Goal: Task Accomplishment & Management: Use online tool/utility

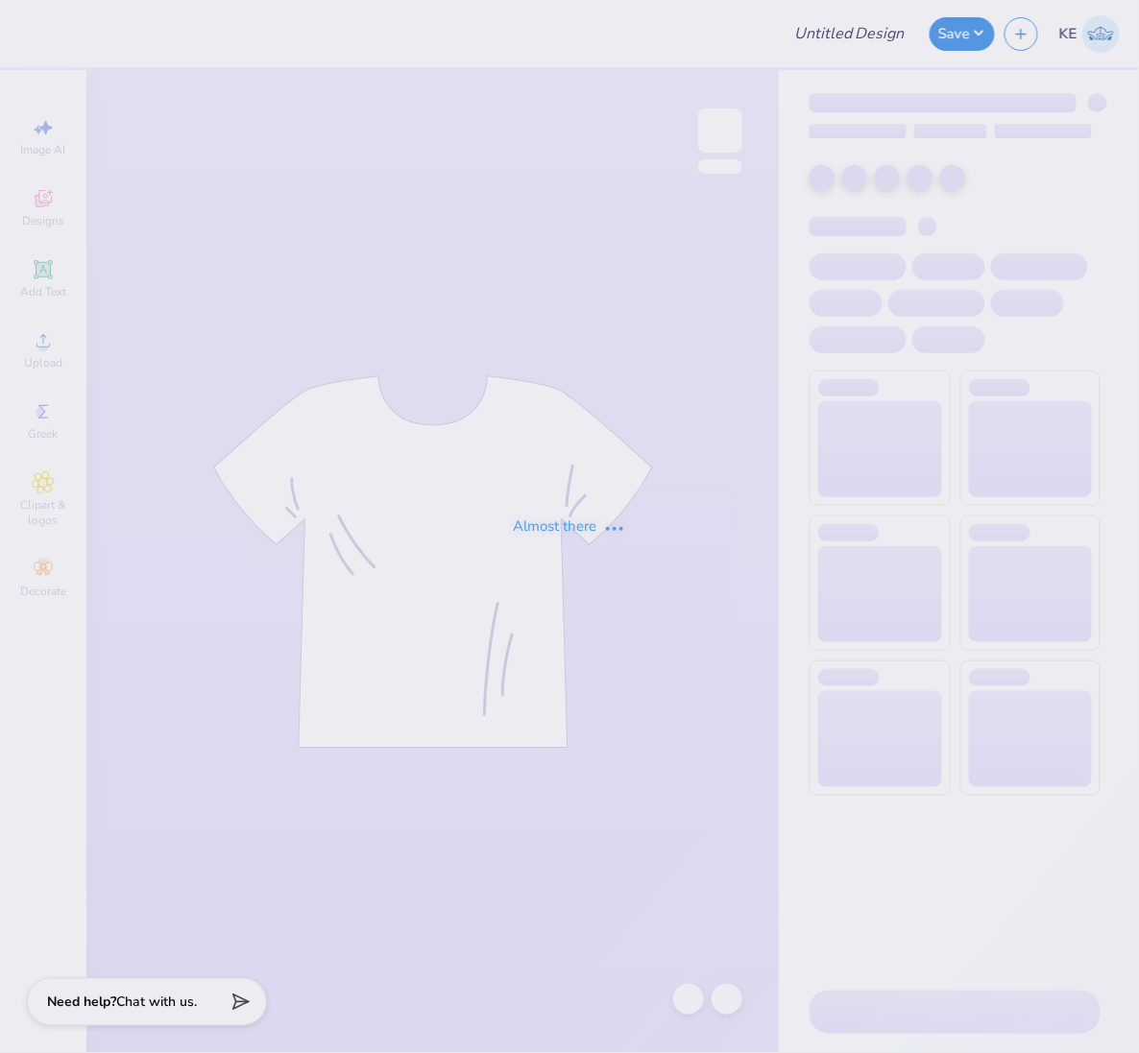
type input "Pikapp War of the roses"
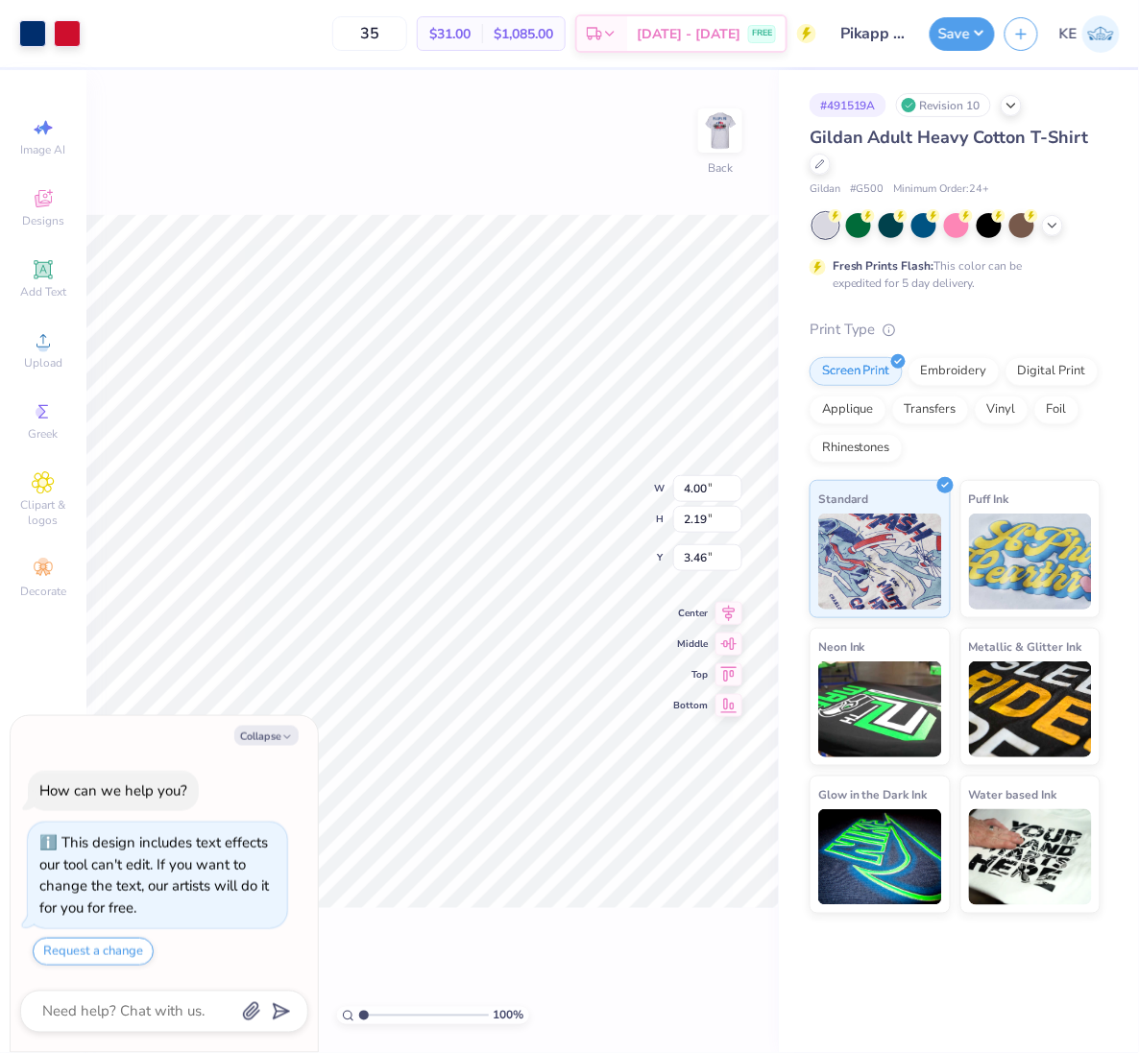
type textarea "x"
click at [696, 493] on input "4.00" at bounding box center [707, 488] width 69 height 27
type input "3.5"
type textarea "x"
type input "3.50"
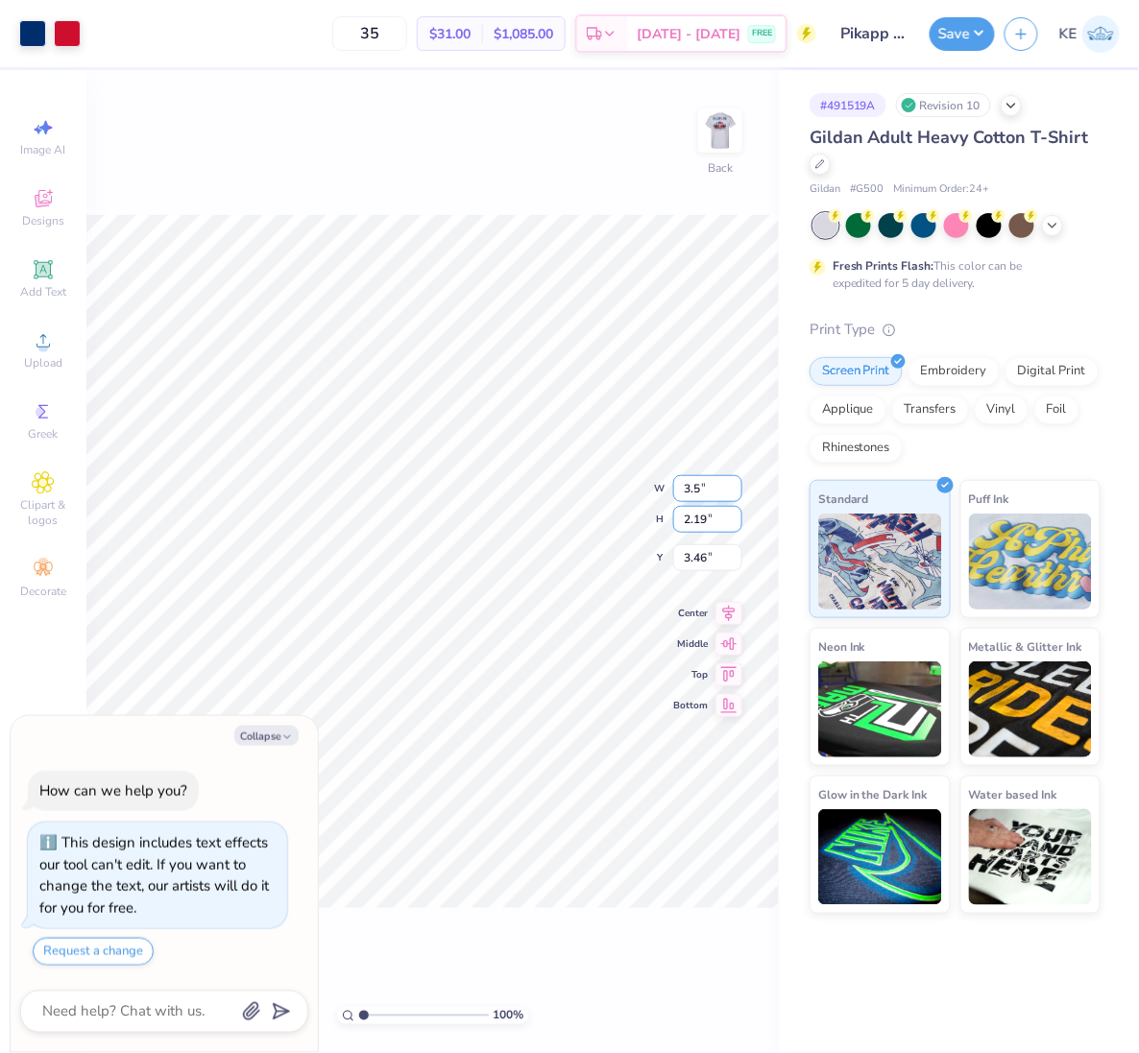
type input "1.92"
type input "3"
type textarea "x"
type input "3.00"
click at [817, 581] on div "Art colors 35 $31.00 Per Item $1,085.00 Total Est. Delivery Sep 14 - 17 FREE De…" at bounding box center [569, 526] width 1139 height 1053
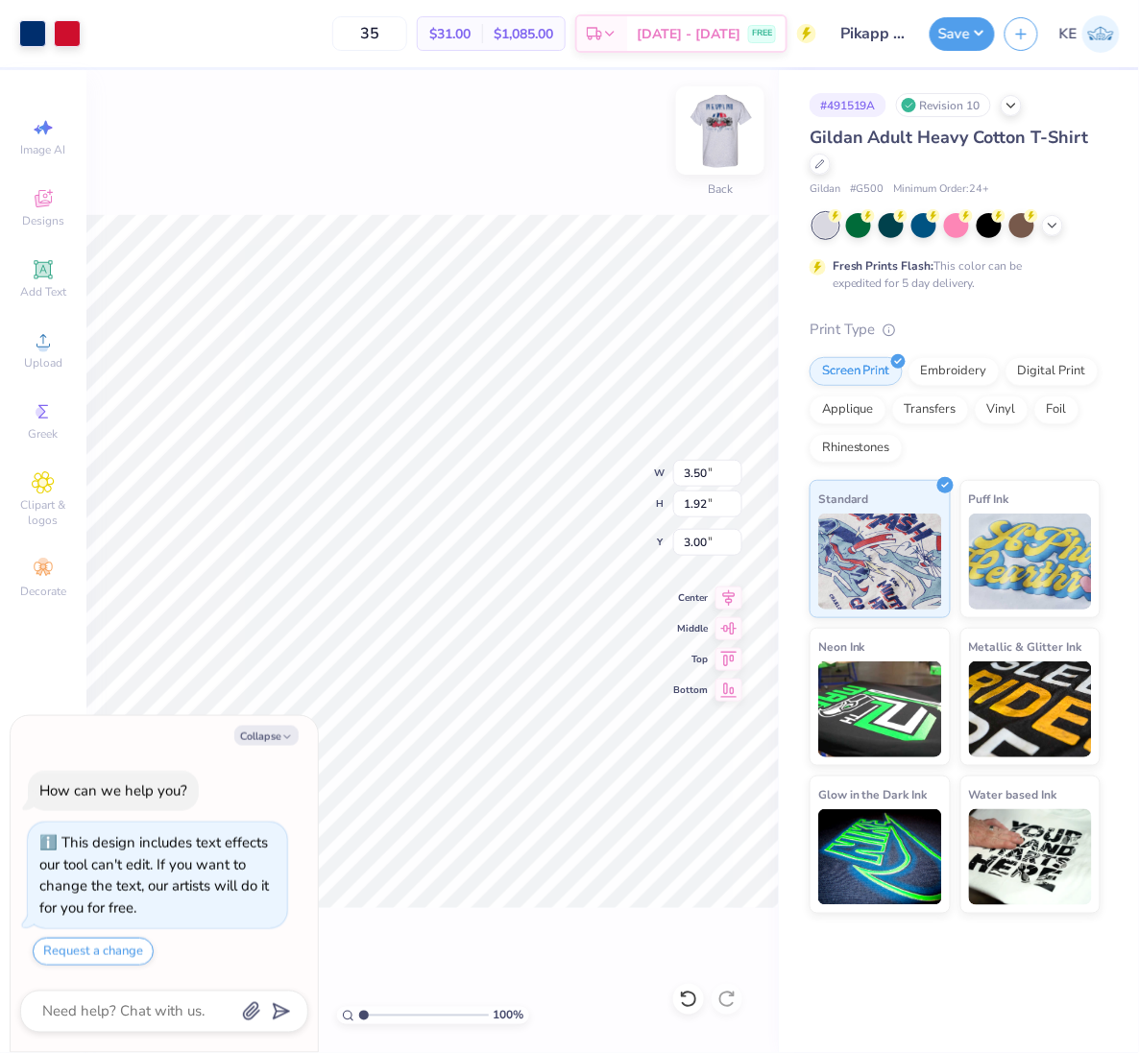
click at [724, 131] on img at bounding box center [720, 130] width 77 height 77
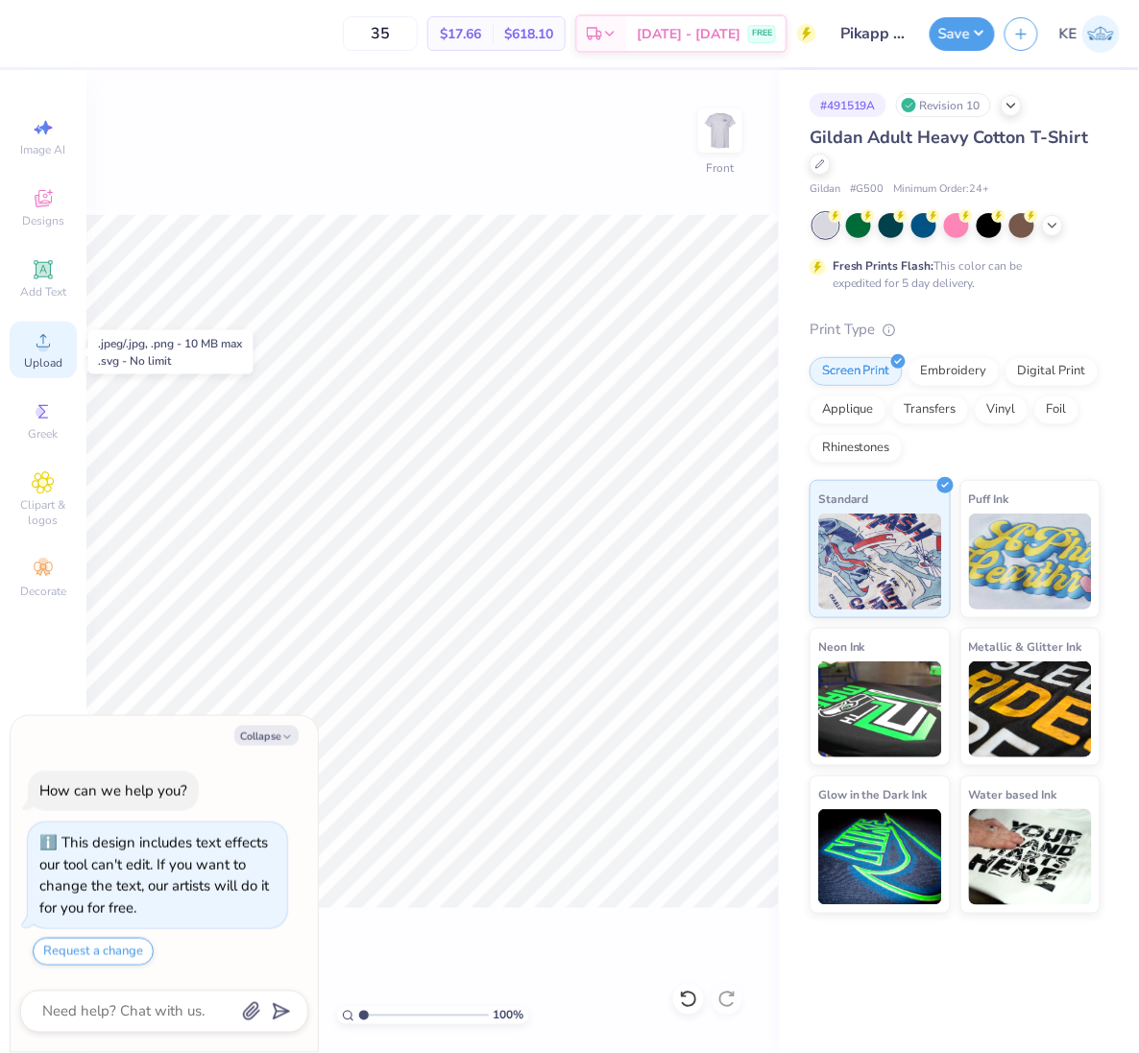
click at [45, 358] on span "Upload" at bounding box center [43, 362] width 38 height 15
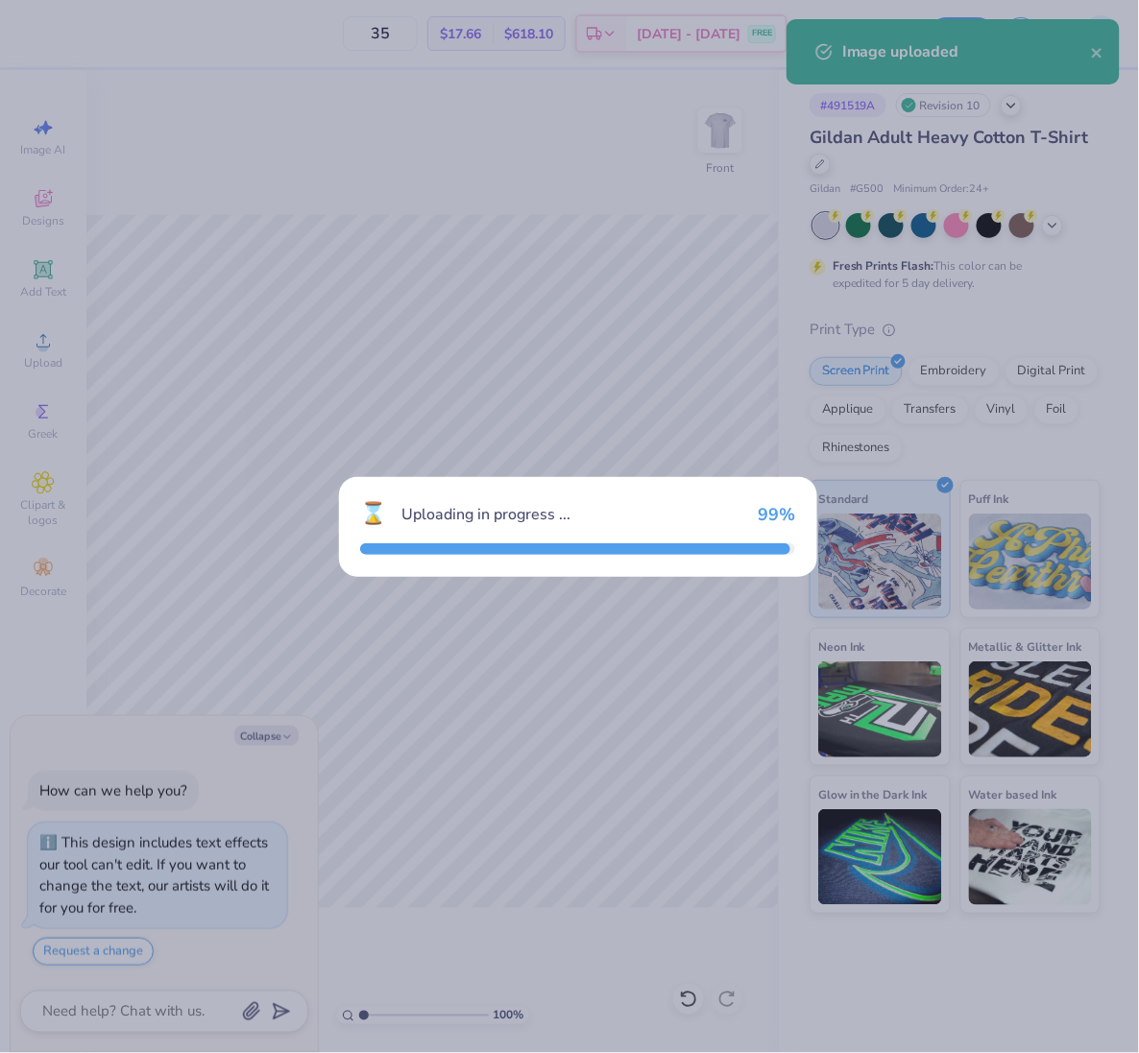
type textarea "x"
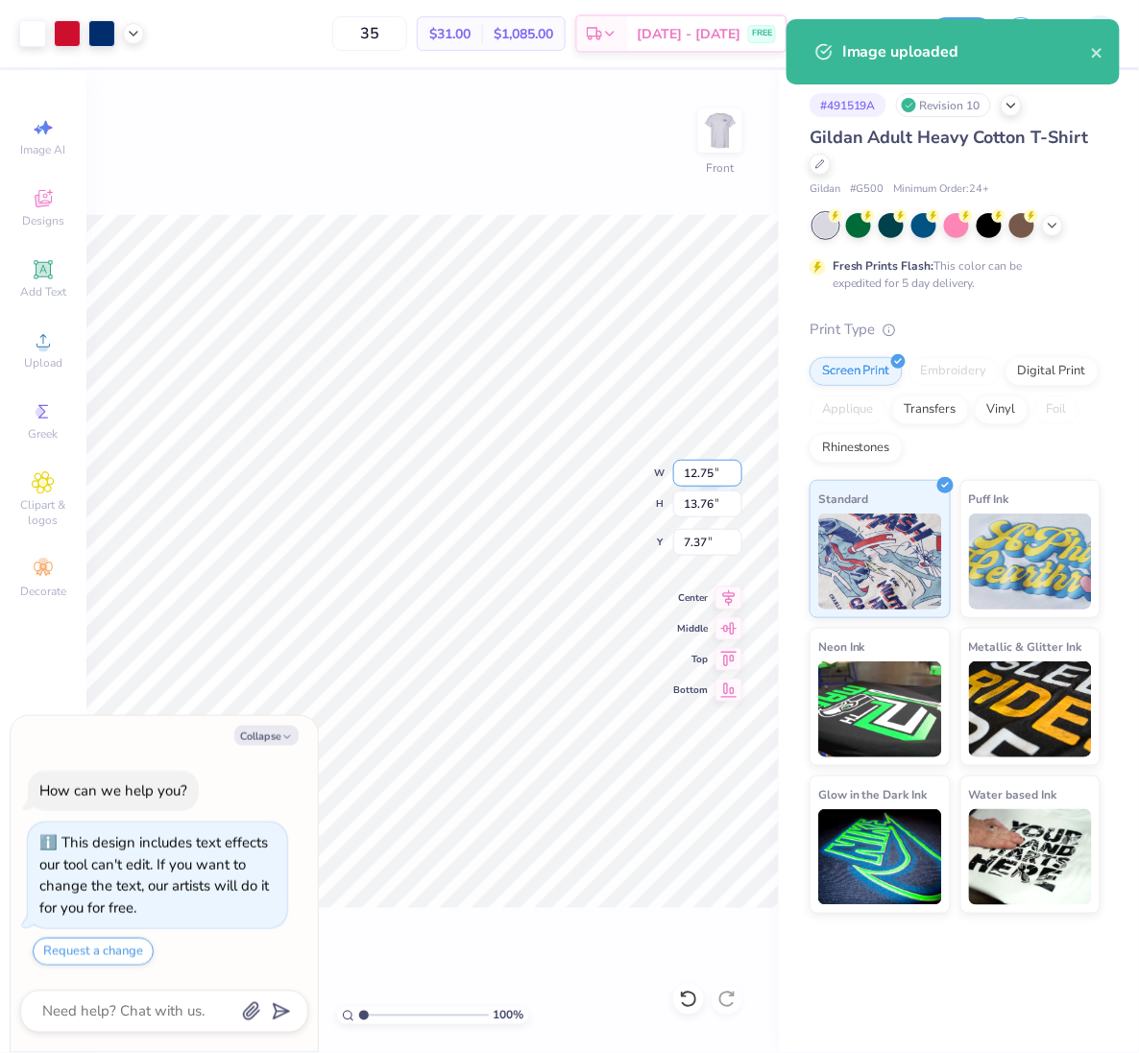
click at [686, 474] on input "12.75" at bounding box center [707, 473] width 69 height 27
type input "11"
type textarea "x"
type input "11.00"
type input "11.87"
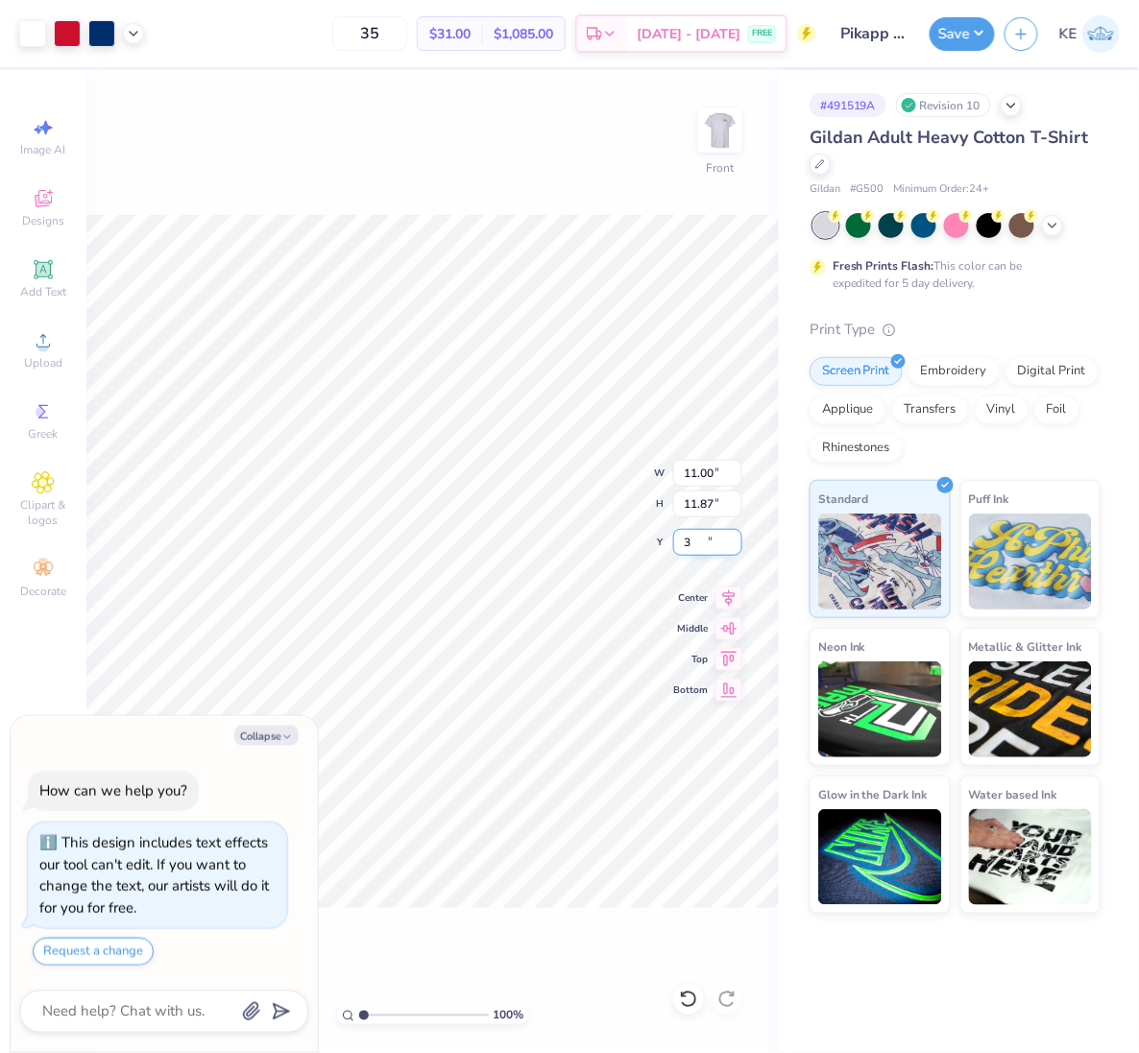
type input "3"
type textarea "x"
type input "3.00"
click at [971, 39] on button "Save" at bounding box center [961, 31] width 65 height 34
type textarea "x"
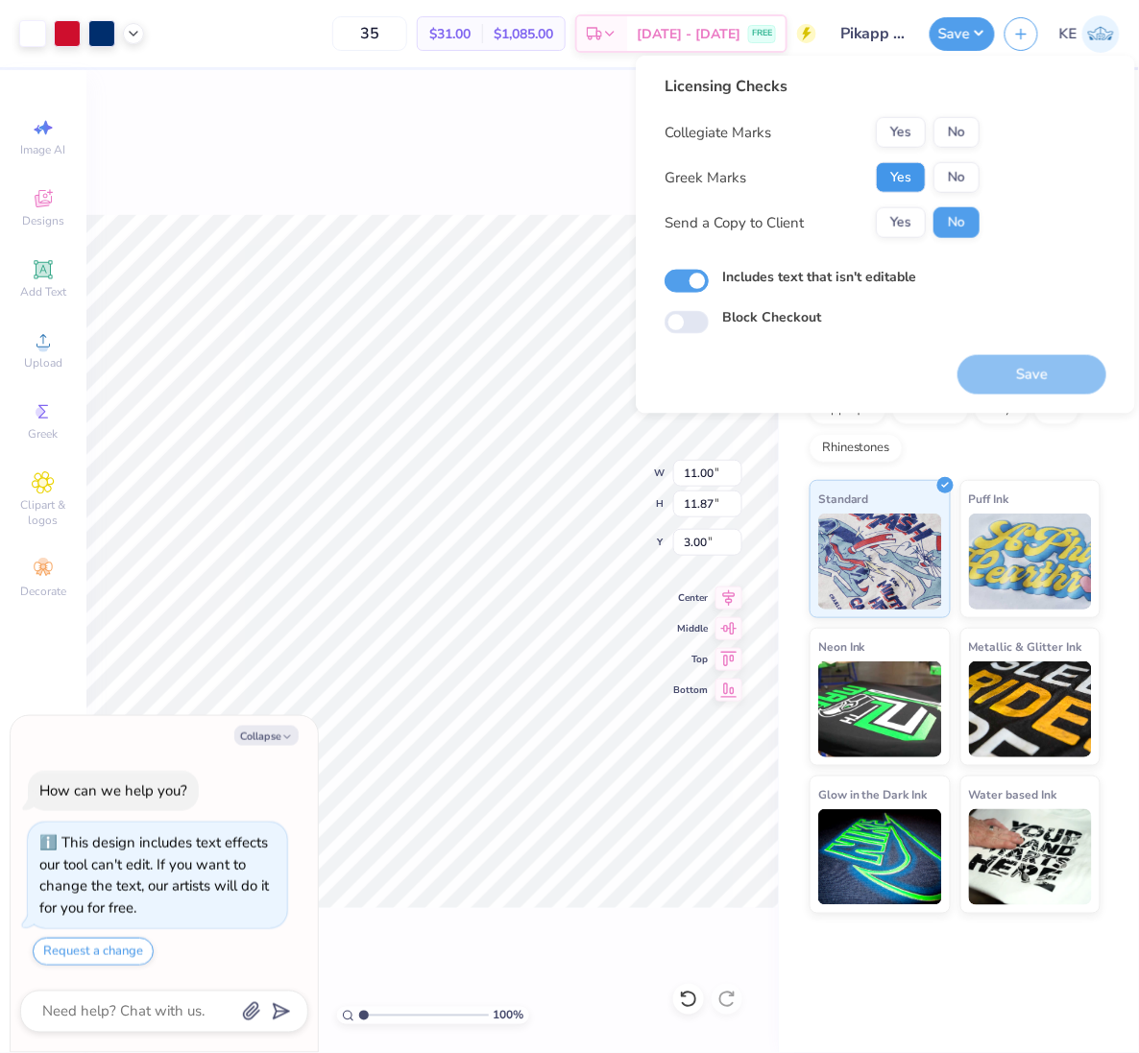
drag, startPoint x: 910, startPoint y: 185, endPoint x: 907, endPoint y: 157, distance: 28.0
click at [909, 184] on button "Yes" at bounding box center [901, 177] width 50 height 31
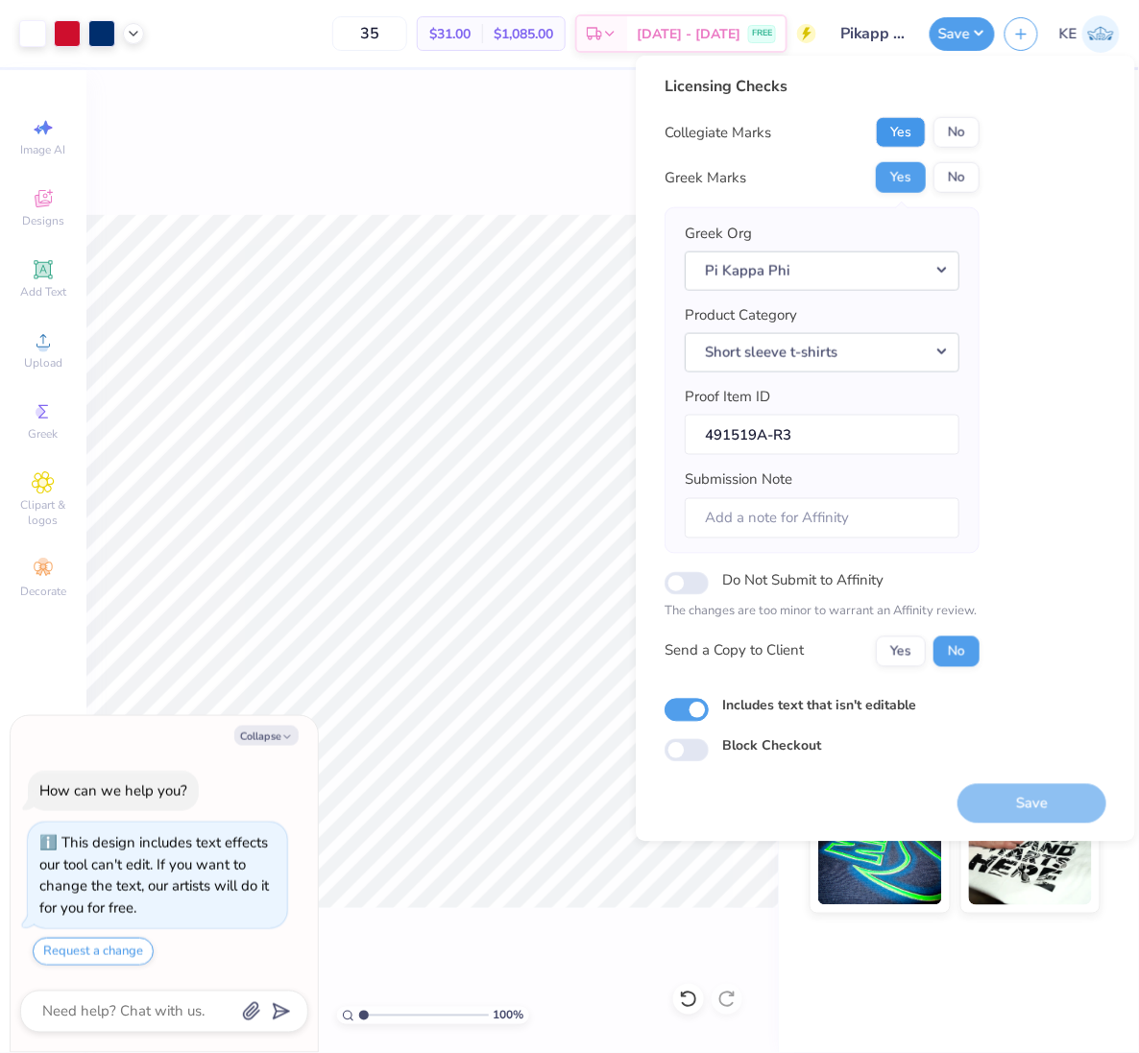
click at [904, 120] on button "Yes" at bounding box center [901, 132] width 50 height 31
click at [1024, 793] on button "Save" at bounding box center [1031, 802] width 149 height 39
type textarea "x"
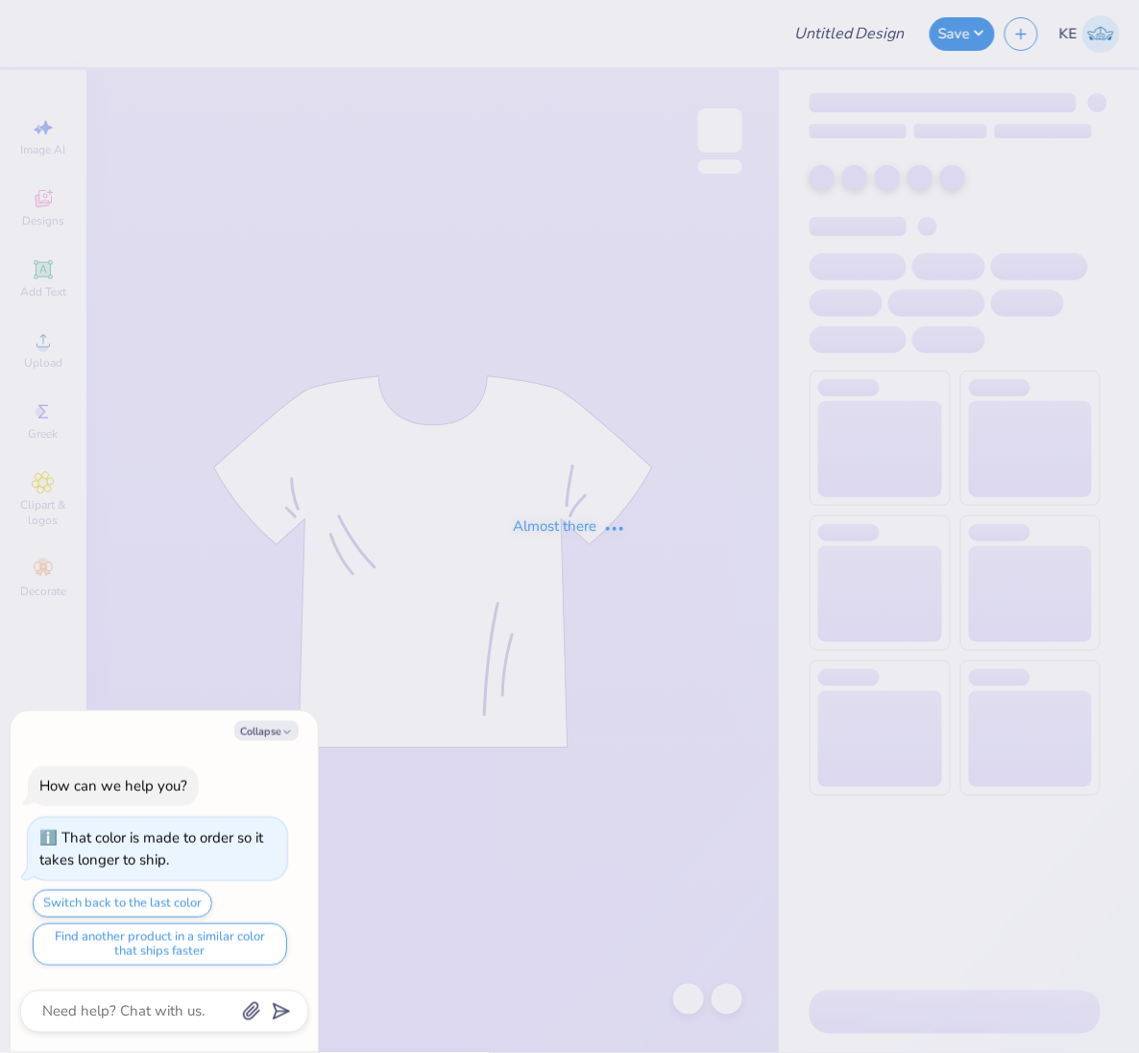
type textarea "x"
click at [275, 744] on div "Collapse How can we help you? That color is made to order so it takes longer to…" at bounding box center [164, 882] width 307 height 342
type input "Zeta philo"
click at [275, 742] on div "Collapse How can we help you? That color is made to order so it takes longer to…" at bounding box center [164, 882] width 307 height 342
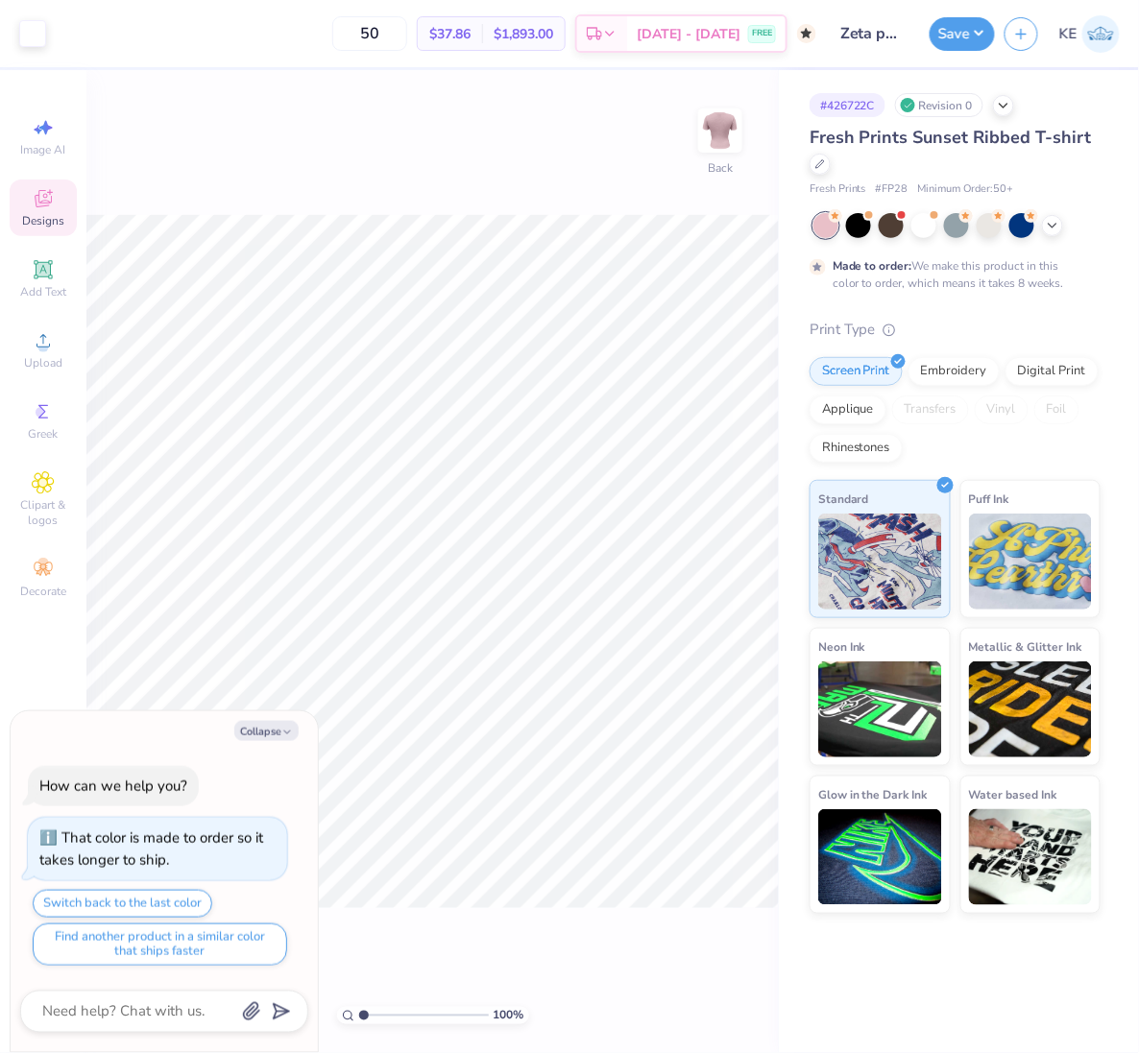
click at [40, 203] on icon at bounding box center [43, 198] width 17 height 17
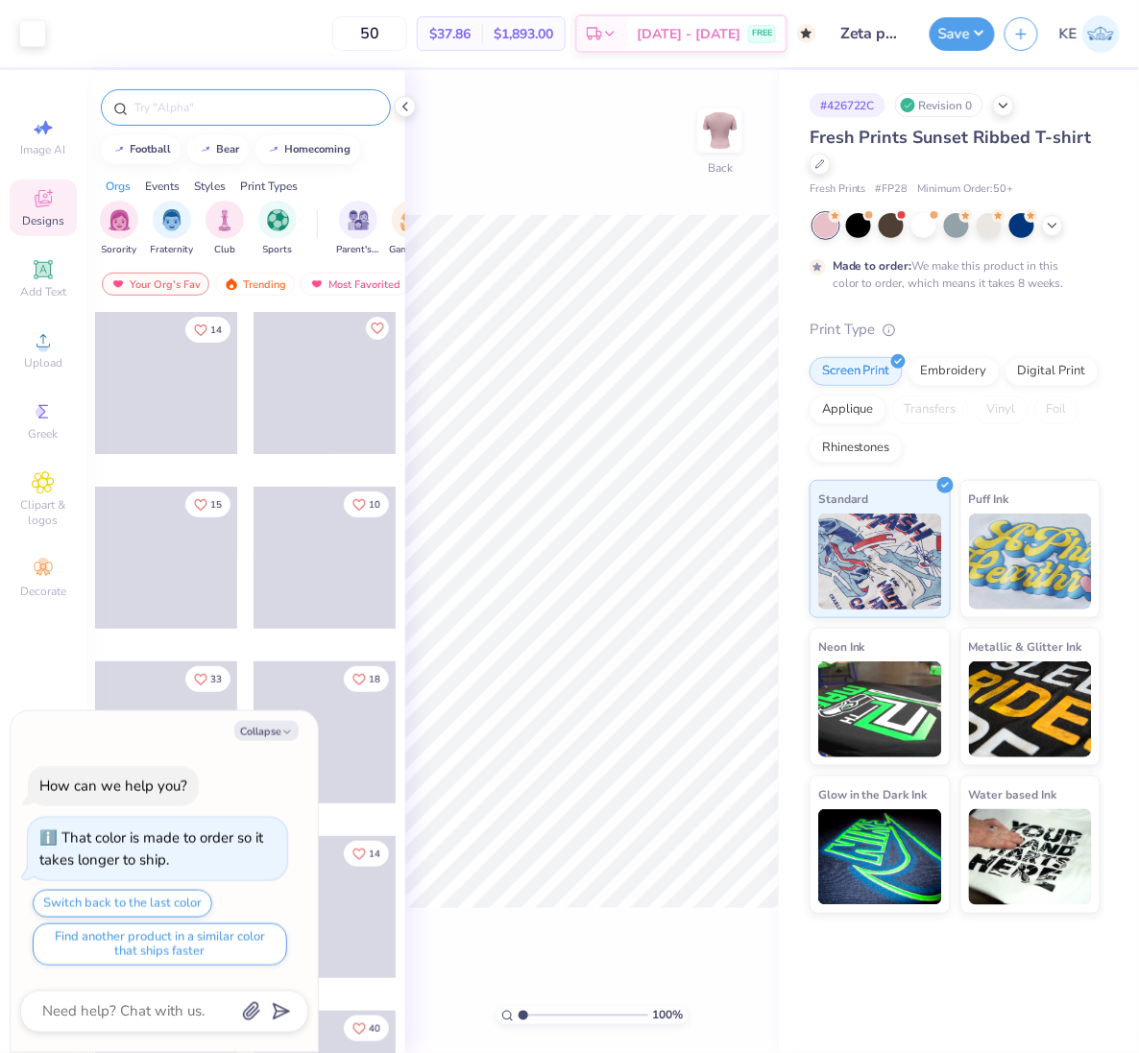
click at [272, 94] on div at bounding box center [246, 107] width 290 height 36
type textarea "x"
click at [276, 112] on input "text" at bounding box center [256, 107] width 246 height 19
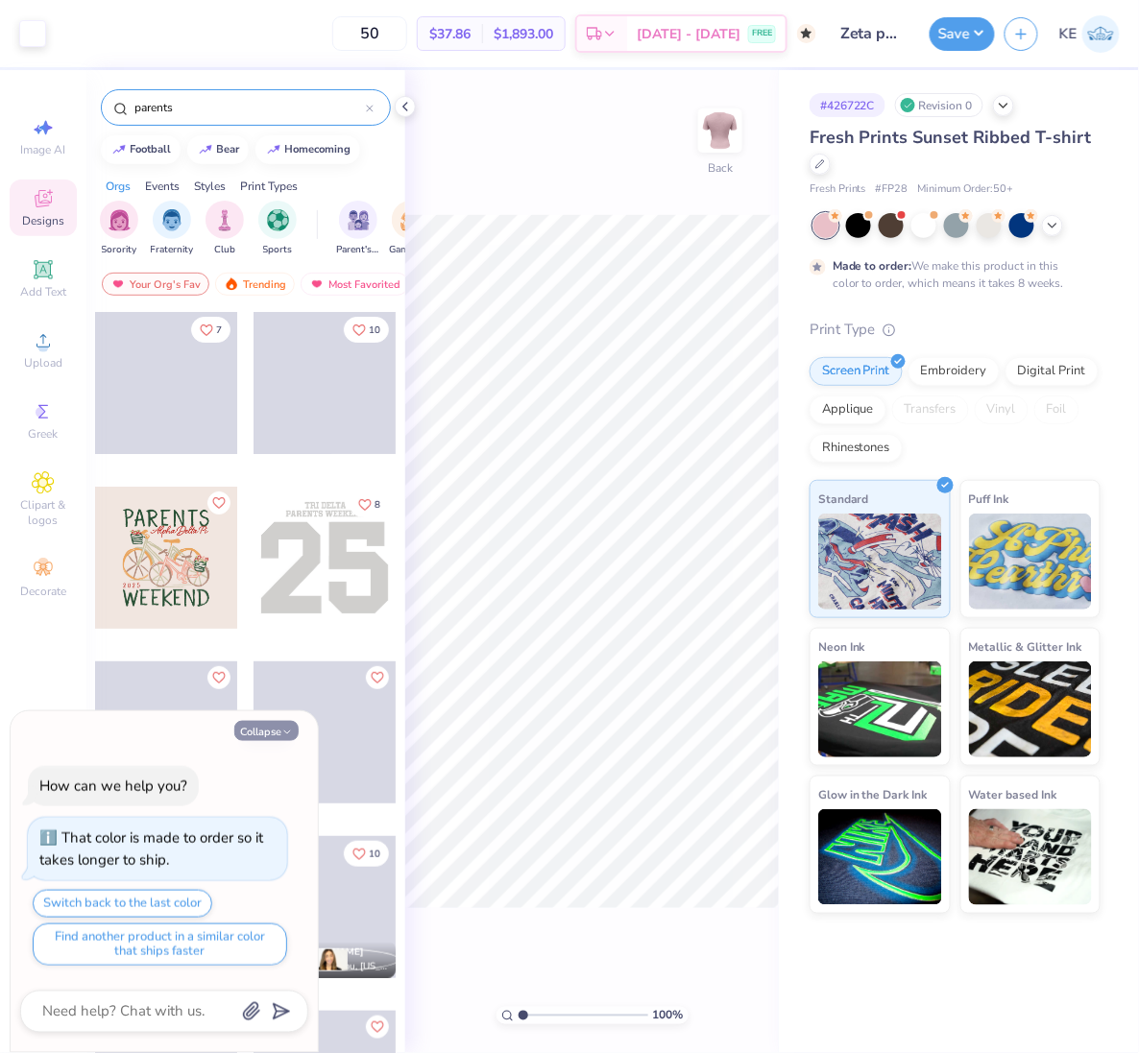
type input "parents"
click at [273, 730] on button "Collapse" at bounding box center [266, 731] width 64 height 20
type textarea "x"
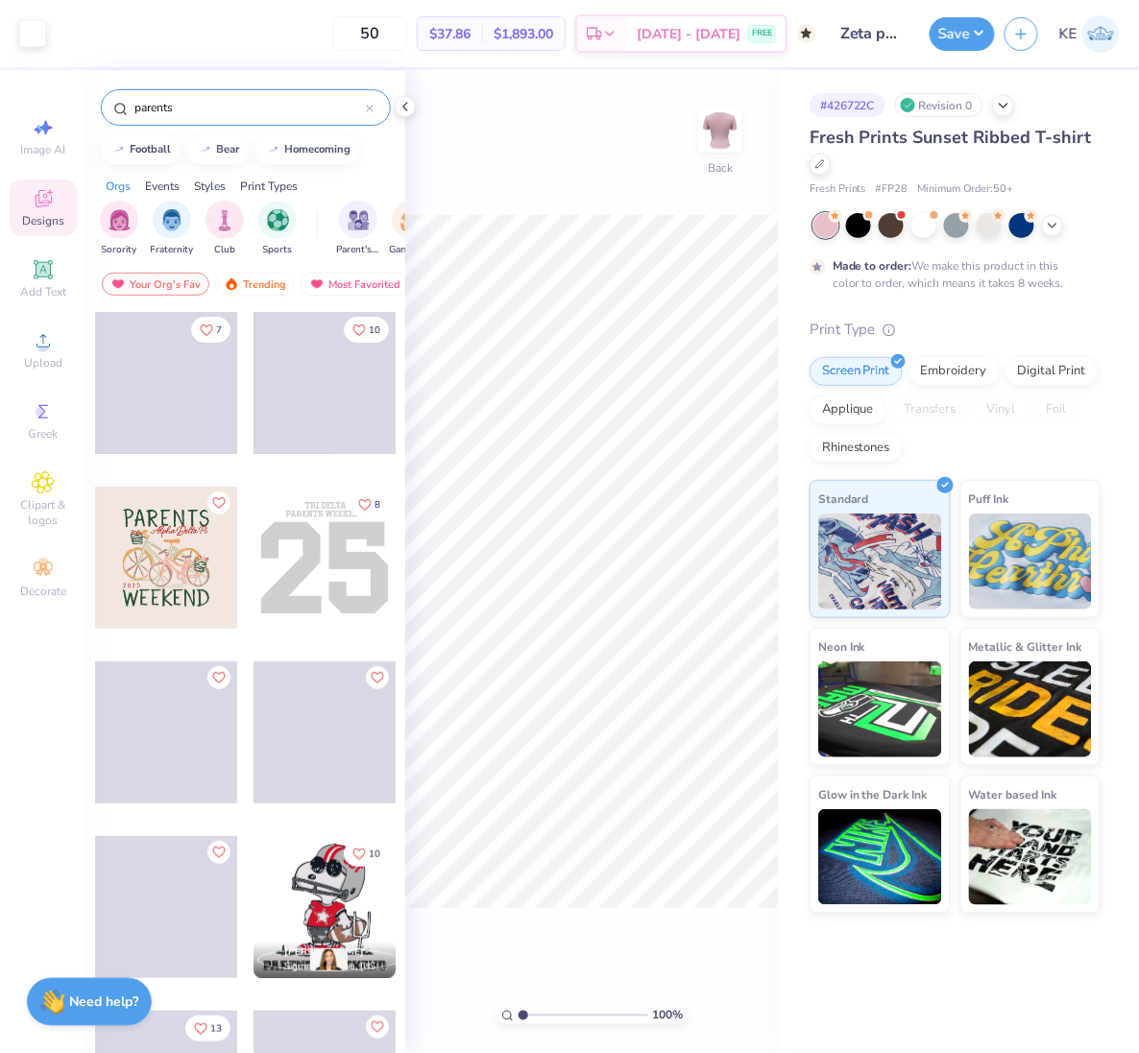
click at [277, 103] on input "parents" at bounding box center [249, 107] width 233 height 19
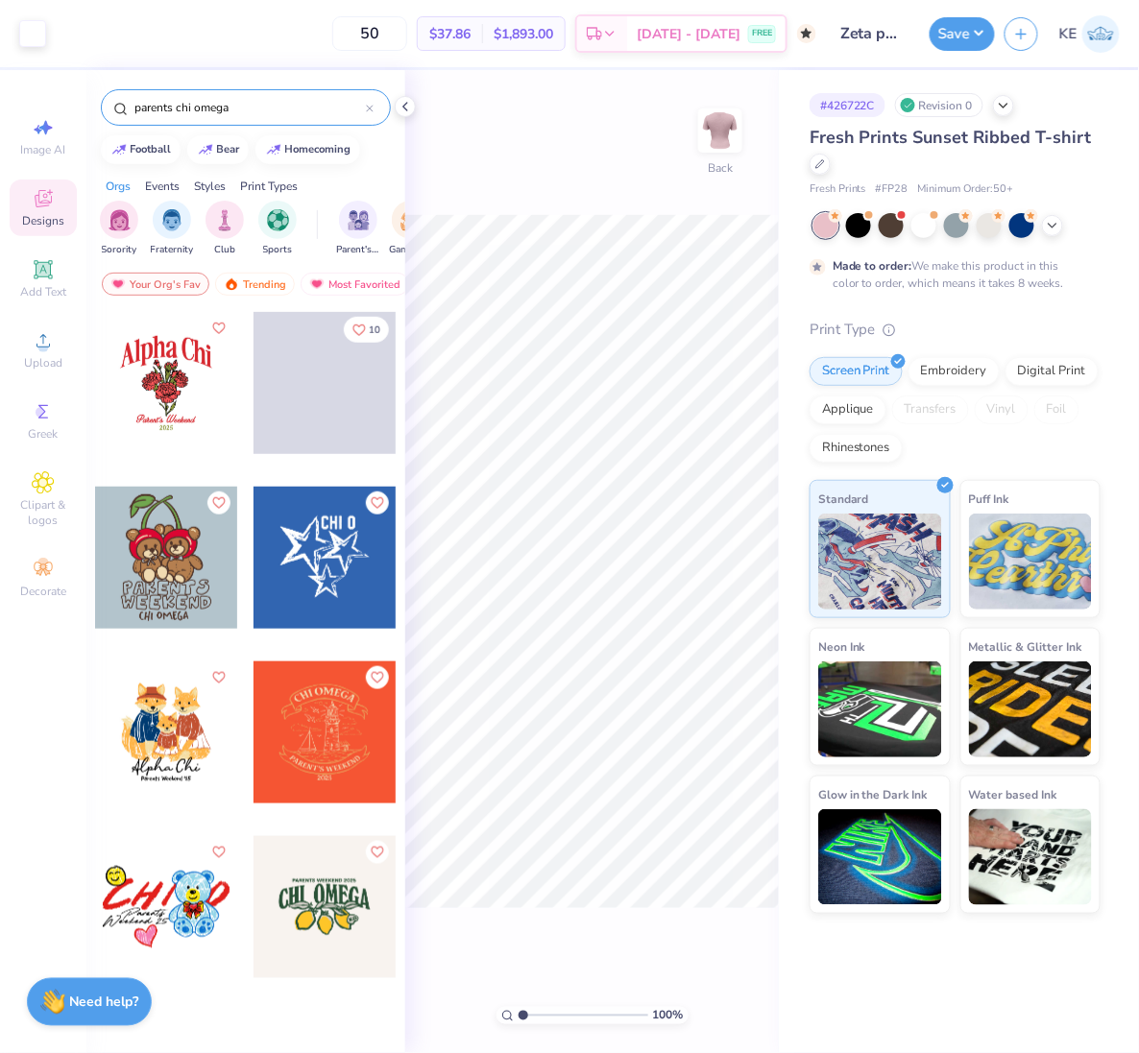
click at [251, 465] on div "10" at bounding box center [245, 658] width 302 height 695
drag, startPoint x: 177, startPoint y: 102, endPoint x: -8, endPoint y: 115, distance: 184.8
click at [0, 115] on html "Art colors 50 $37.86 Per Item $1,893.00 Total Est. Delivery Oct 26 - 29 FREE De…" at bounding box center [569, 526] width 1139 height 1053
type input "chi omega"
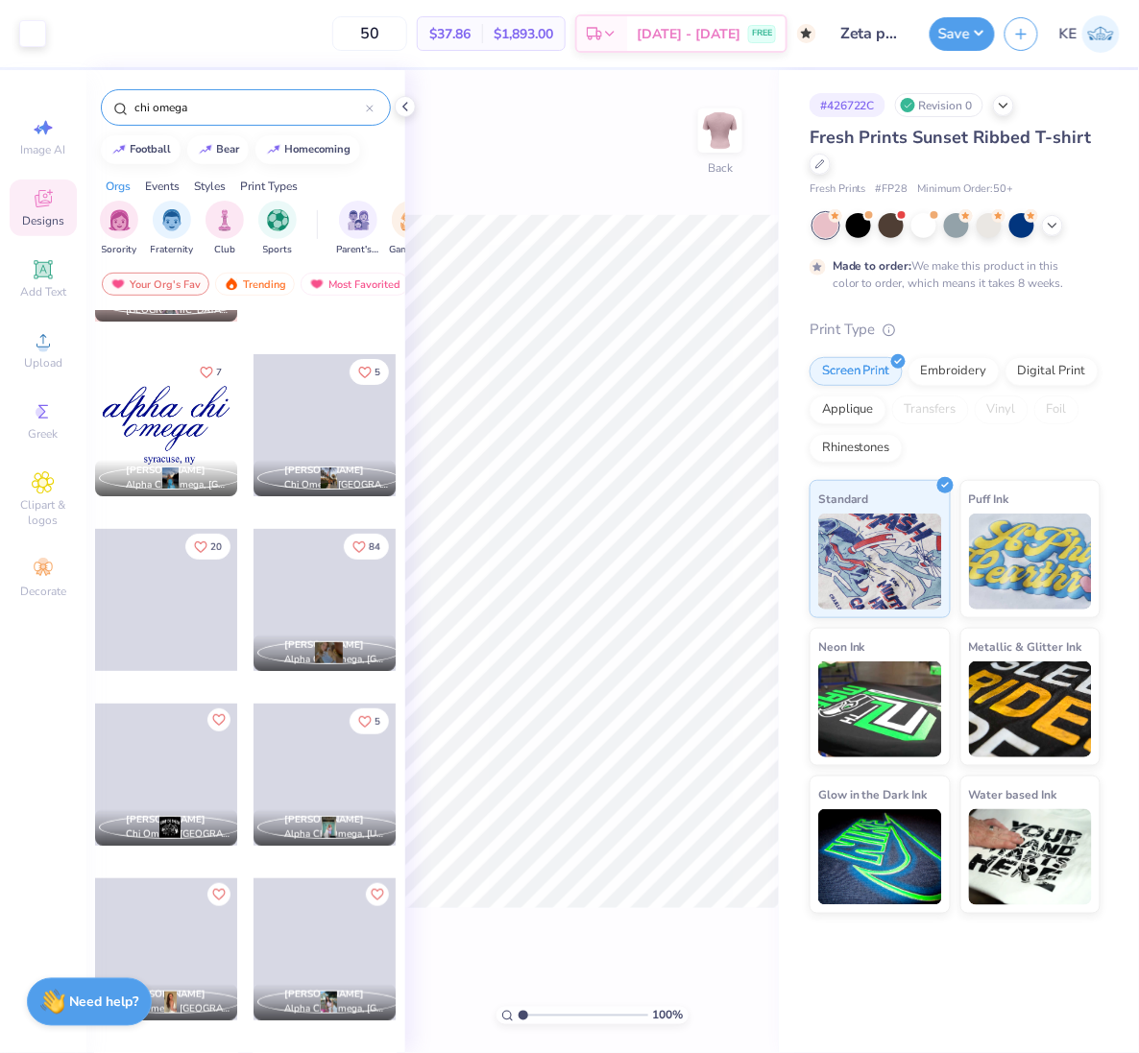
scroll to position [1706, 0]
